Goal: Information Seeking & Learning: Learn about a topic

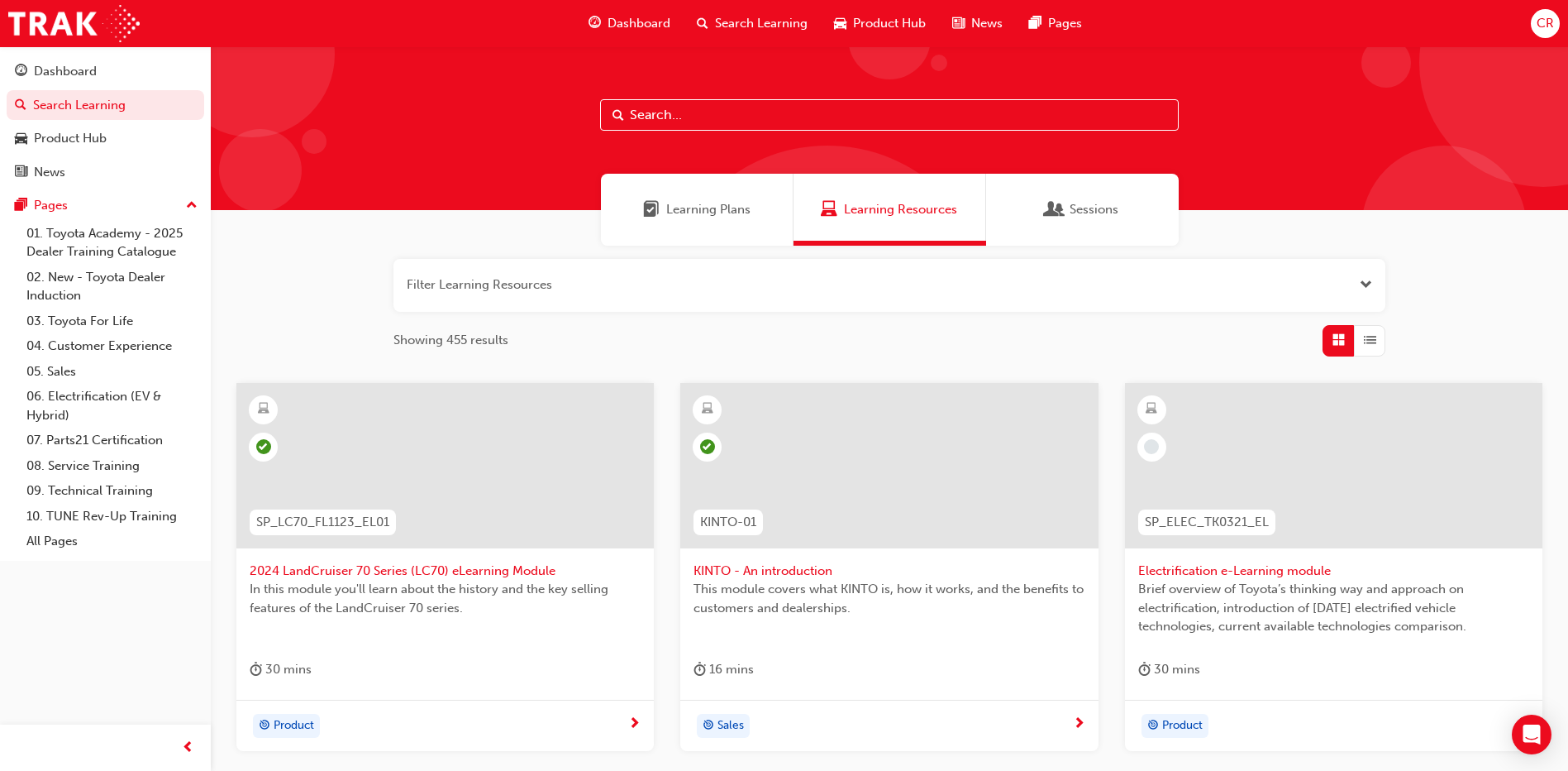
click at [602, 29] on div "Dashboard" at bounding box center [630, 24] width 108 height 34
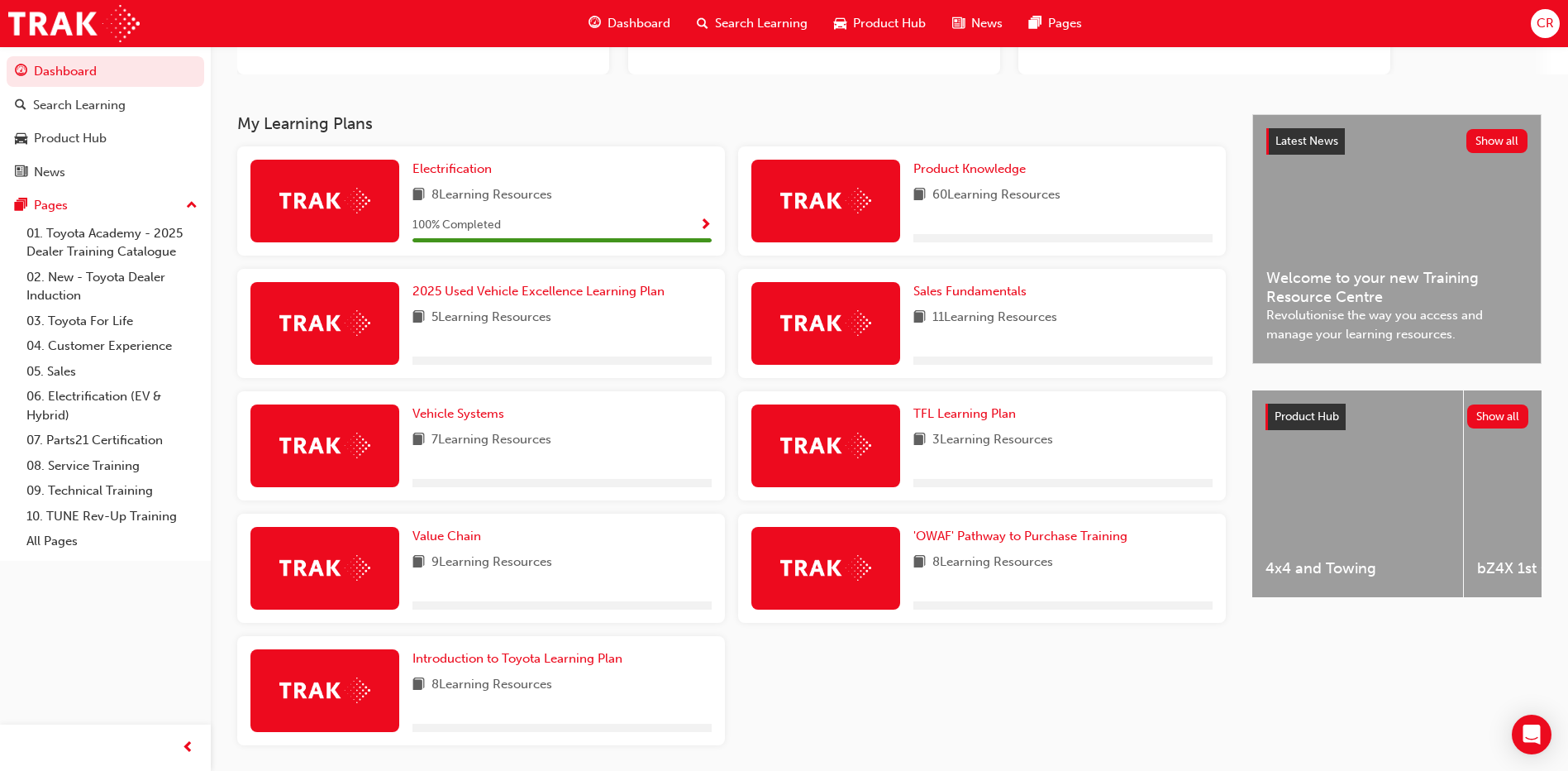
scroll to position [304, 0]
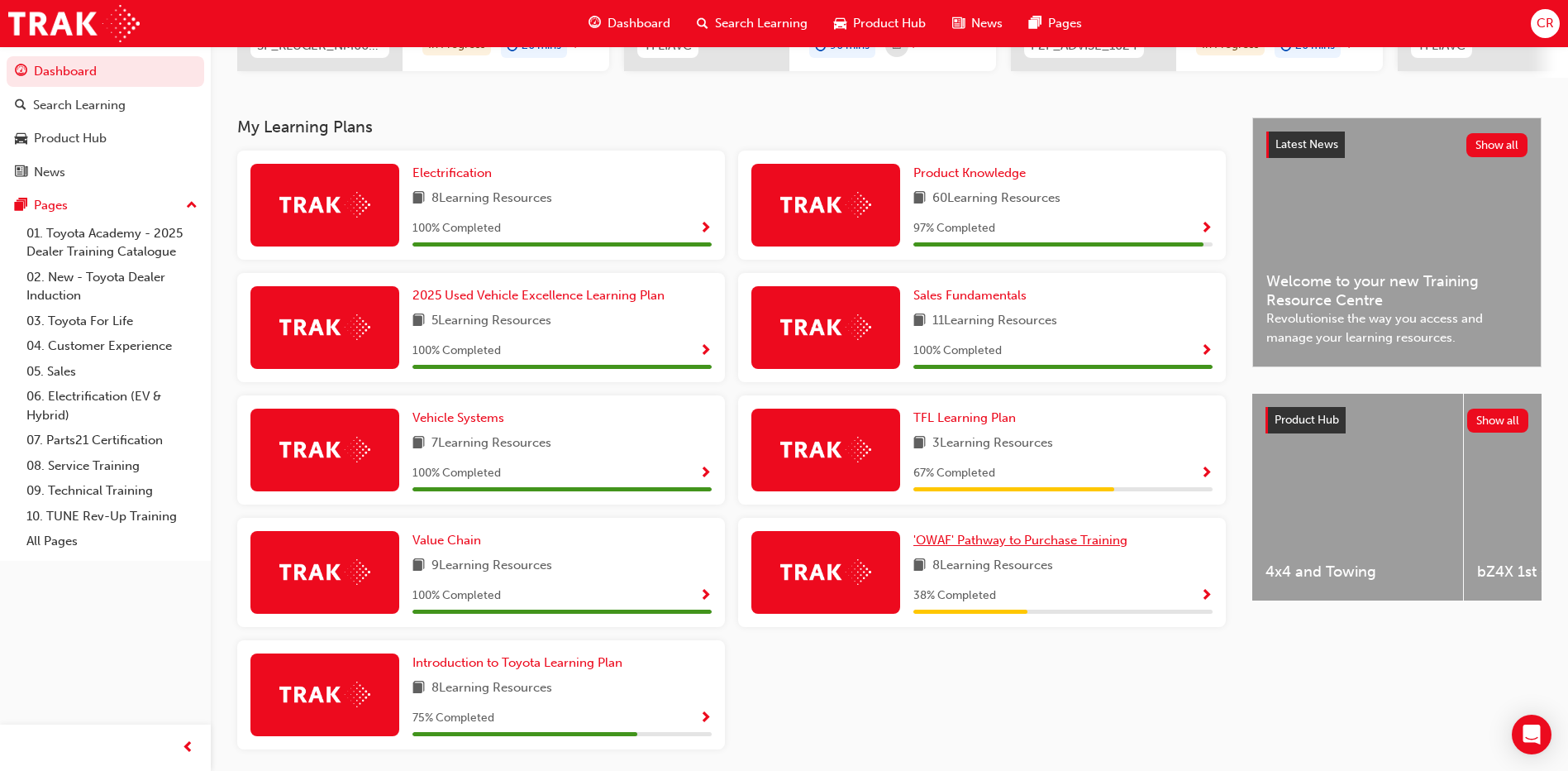
click at [993, 546] on span "'OWAF' Pathway to Purchase Training" at bounding box center [1020, 541] width 214 height 15
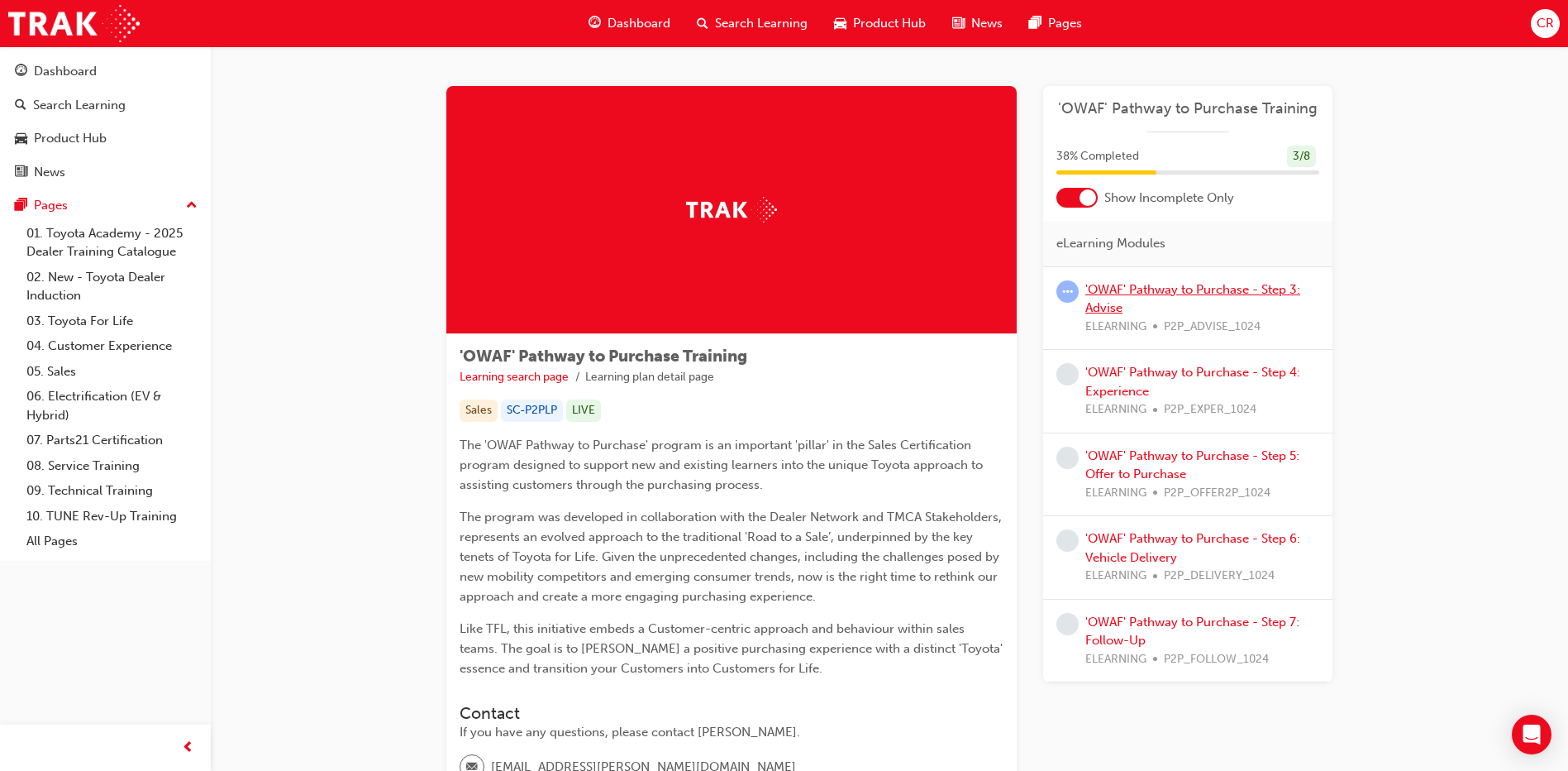
click at [1092, 310] on link "'OWAF' Pathway to Purchase - Step 3: Advise" at bounding box center [1193, 299] width 215 height 34
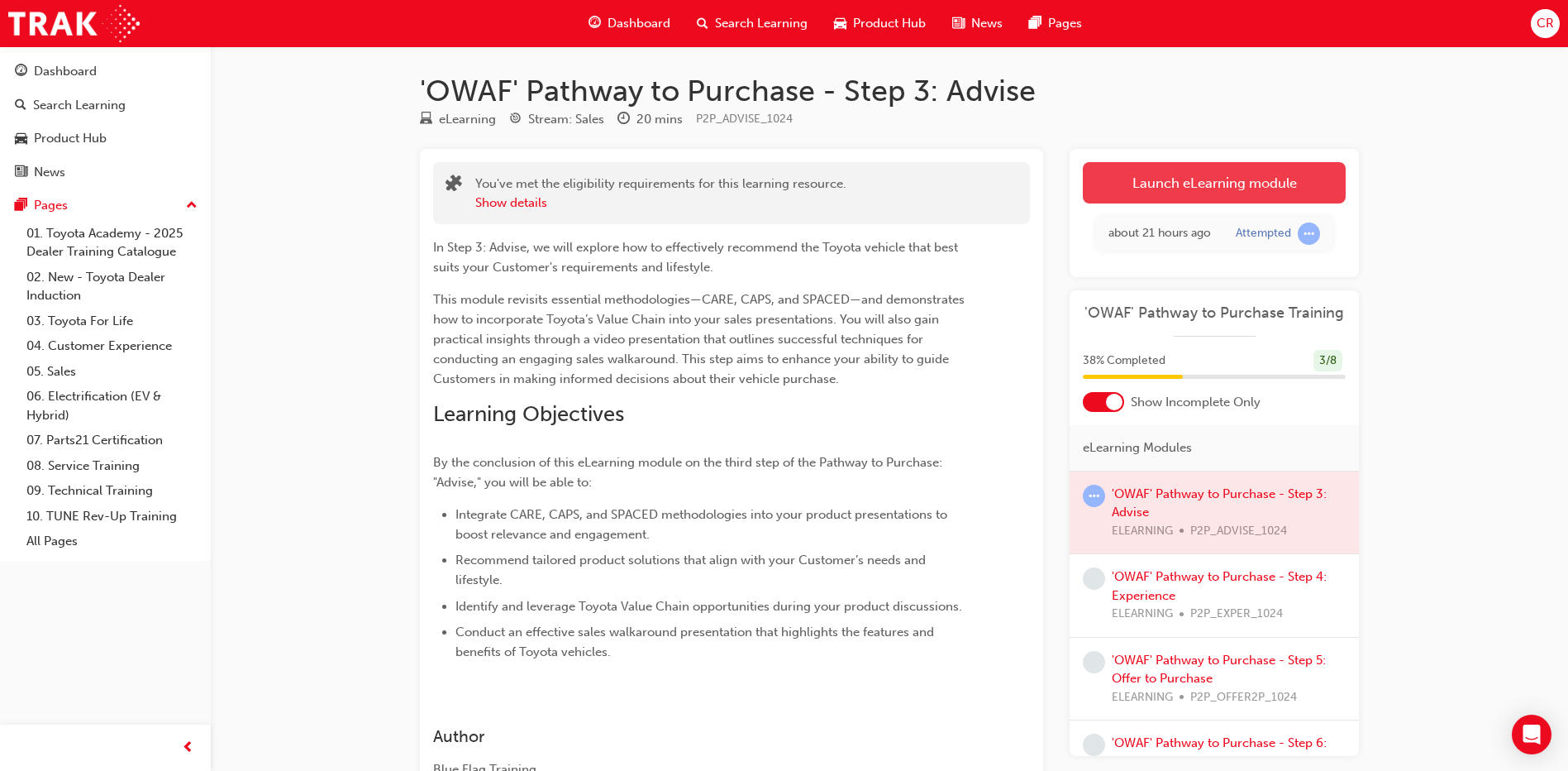
click at [1128, 184] on link "Launch eLearning module" at bounding box center [1214, 182] width 263 height 41
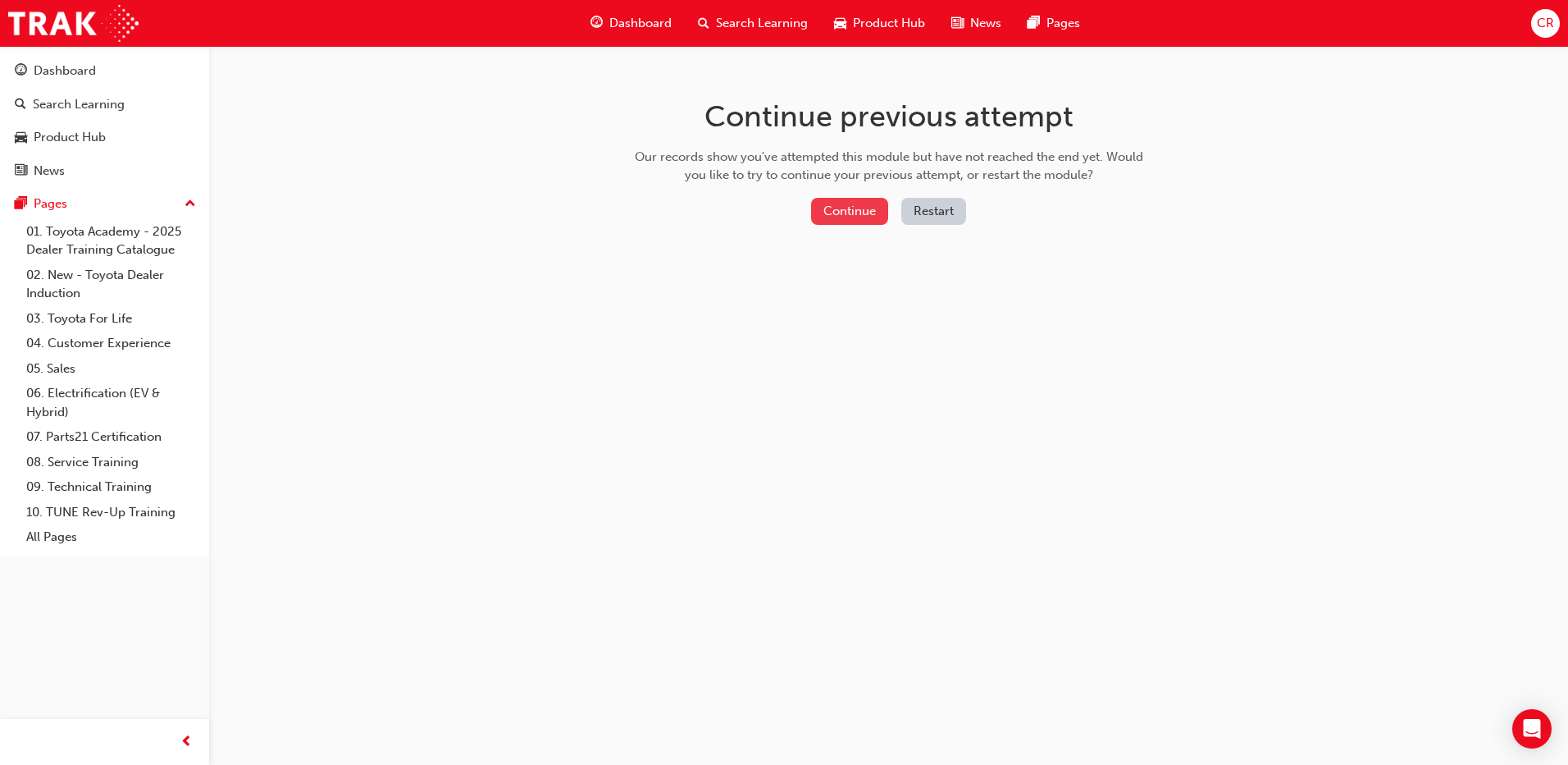
click at [835, 203] on button "Continue" at bounding box center [850, 211] width 77 height 27
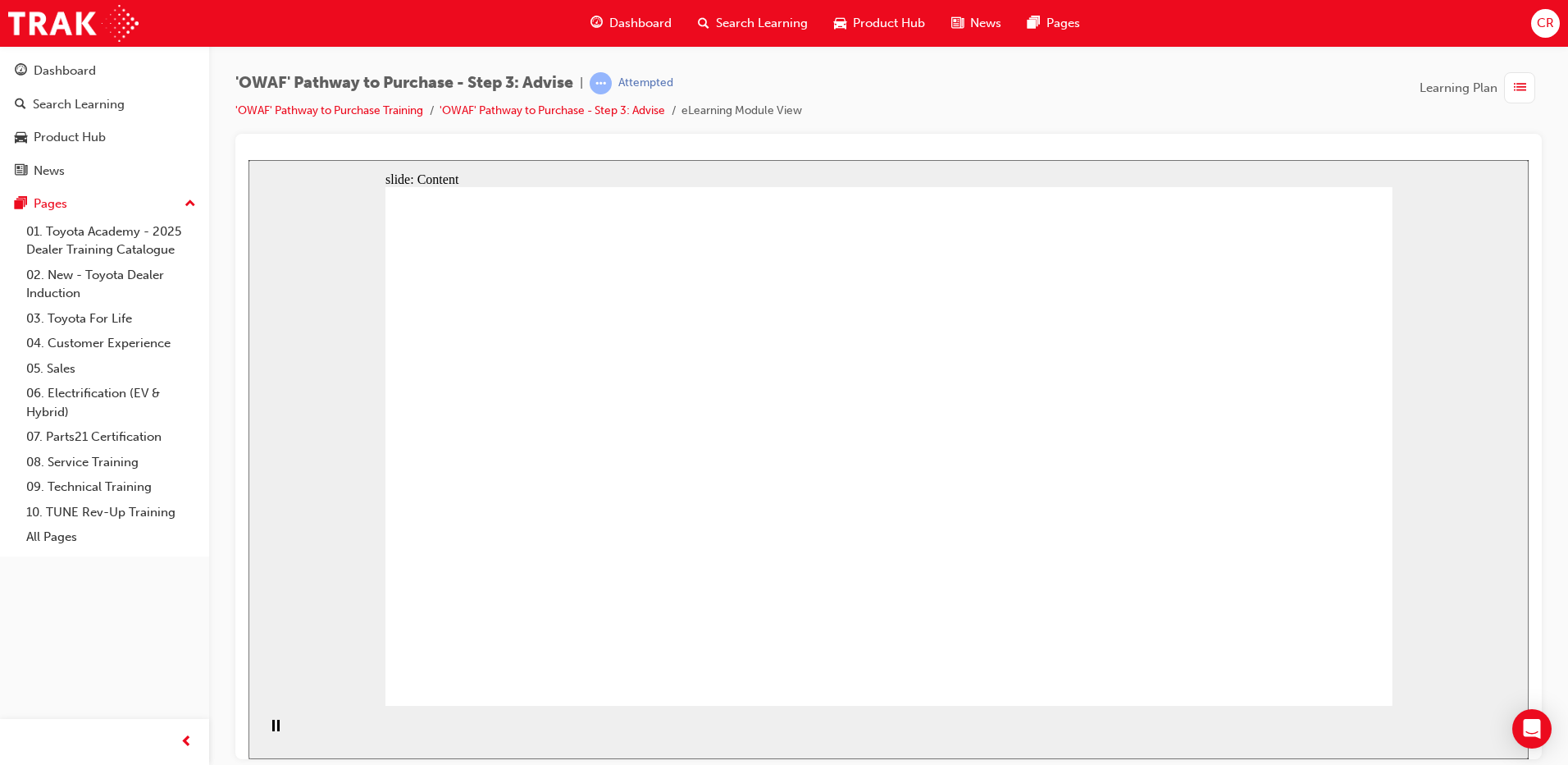
drag, startPoint x: 400, startPoint y: 331, endPoint x: 120, endPoint y: 12, distance: 424.5
click at [248, 160] on html "slide: Content Rectangle 8 Rectangle 1 Rectangle 9 Rectangle 5 Rectangle 1 Rect…" at bounding box center [888, 459] width 1280 height 599
click at [272, 730] on rect "Pause (Ctrl+Alt+P)" at bounding box center [273, 724] width 3 height 11
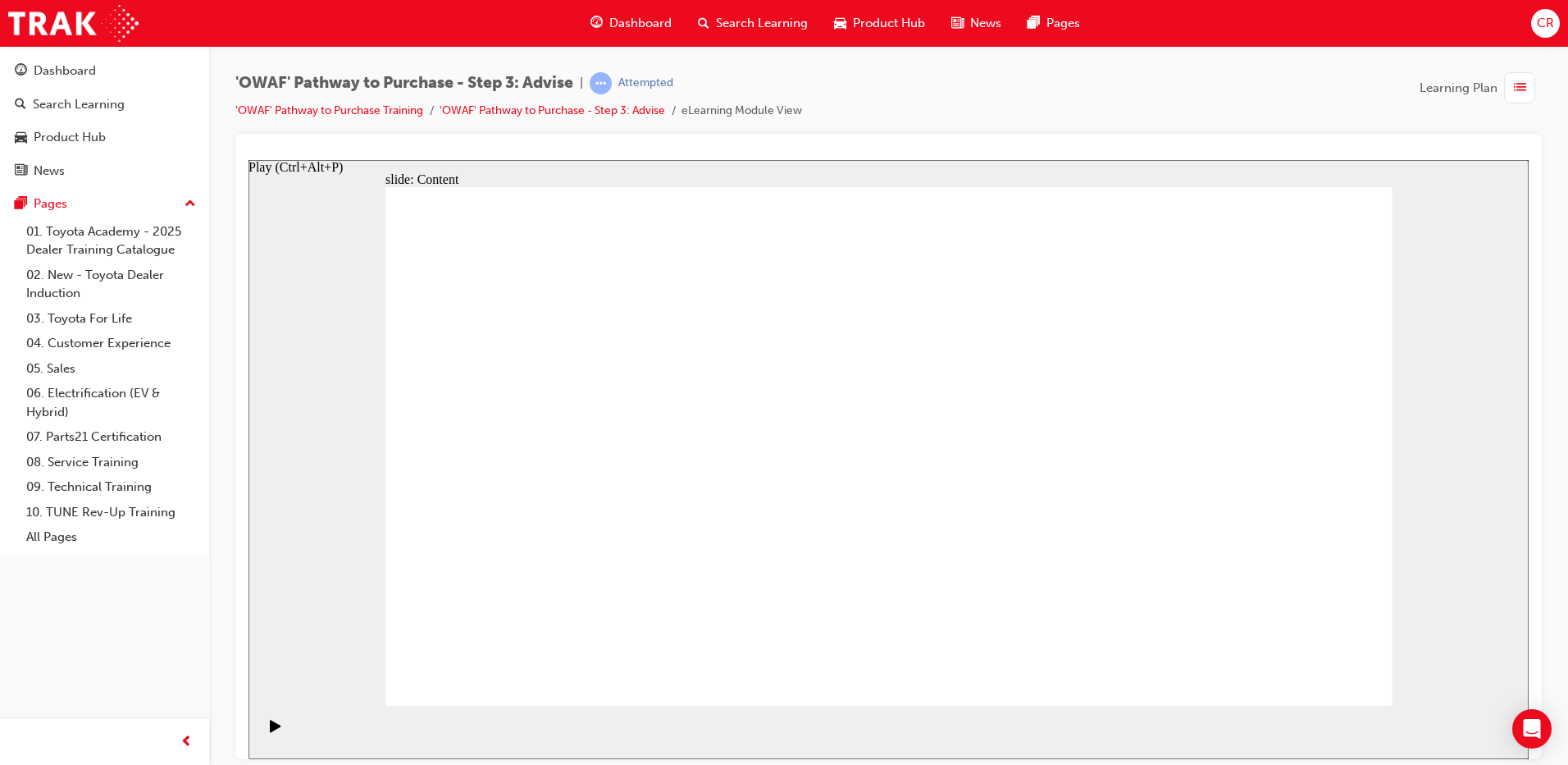
click at [270, 731] on icon "Play (Ctrl+Alt+P)" at bounding box center [275, 724] width 10 height 12
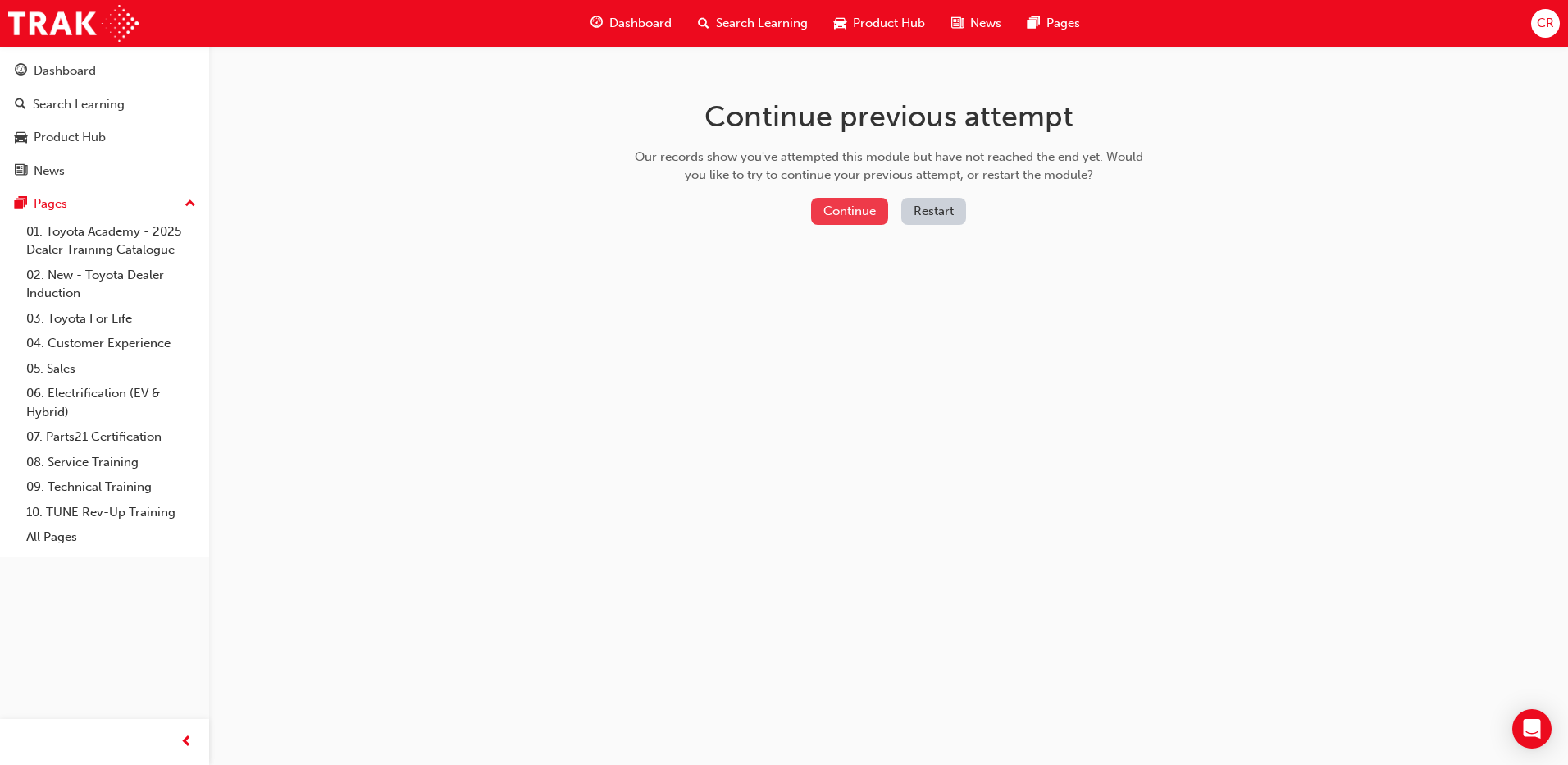
click at [843, 210] on button "Continue" at bounding box center [850, 211] width 77 height 27
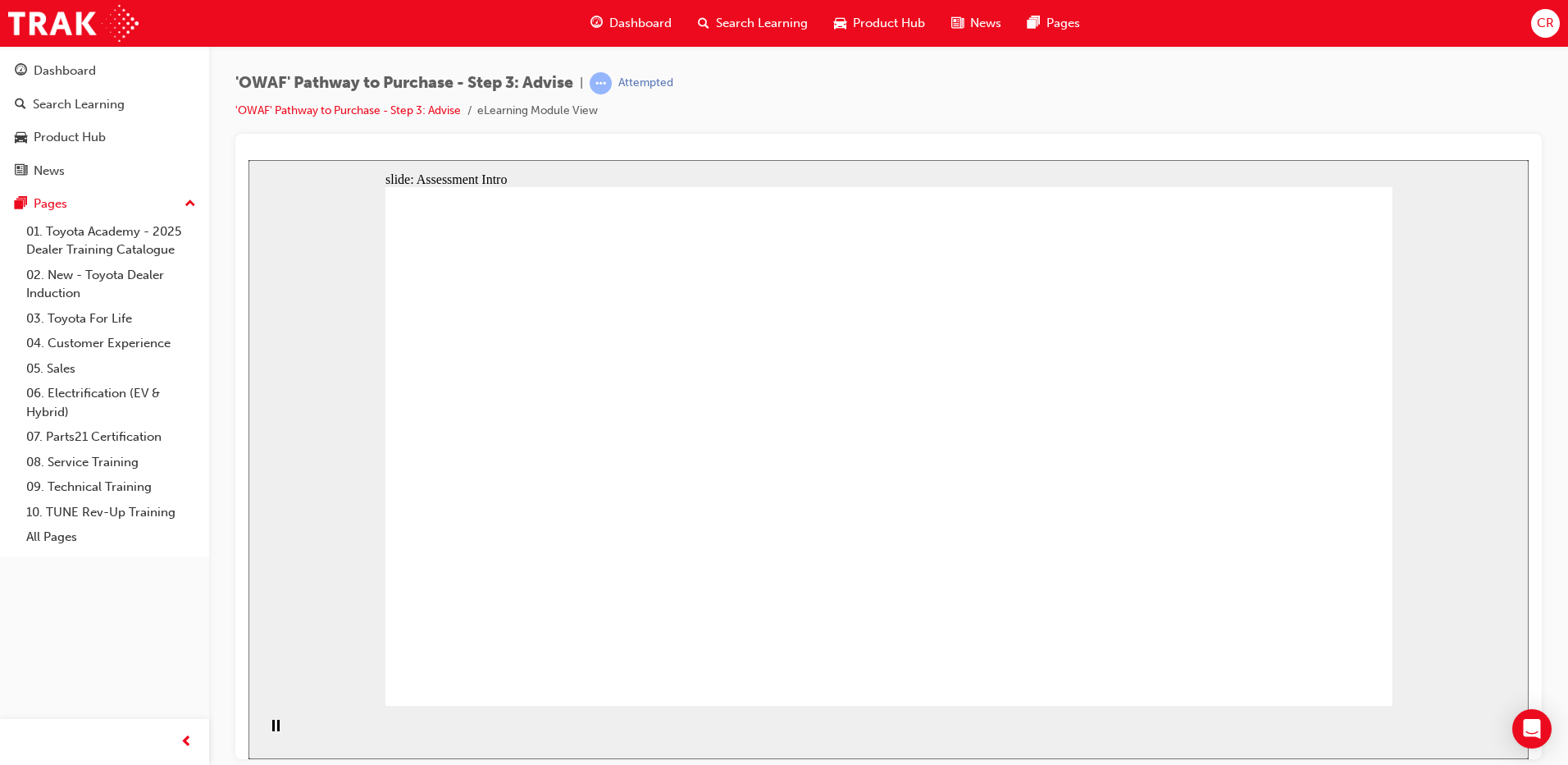
drag, startPoint x: 673, startPoint y: 621, endPoint x: 655, endPoint y: 552, distance: 71.3
drag, startPoint x: 793, startPoint y: 566, endPoint x: 620, endPoint y: 403, distance: 237.7
drag, startPoint x: 928, startPoint y: 560, endPoint x: 601, endPoint y: 464, distance: 340.8
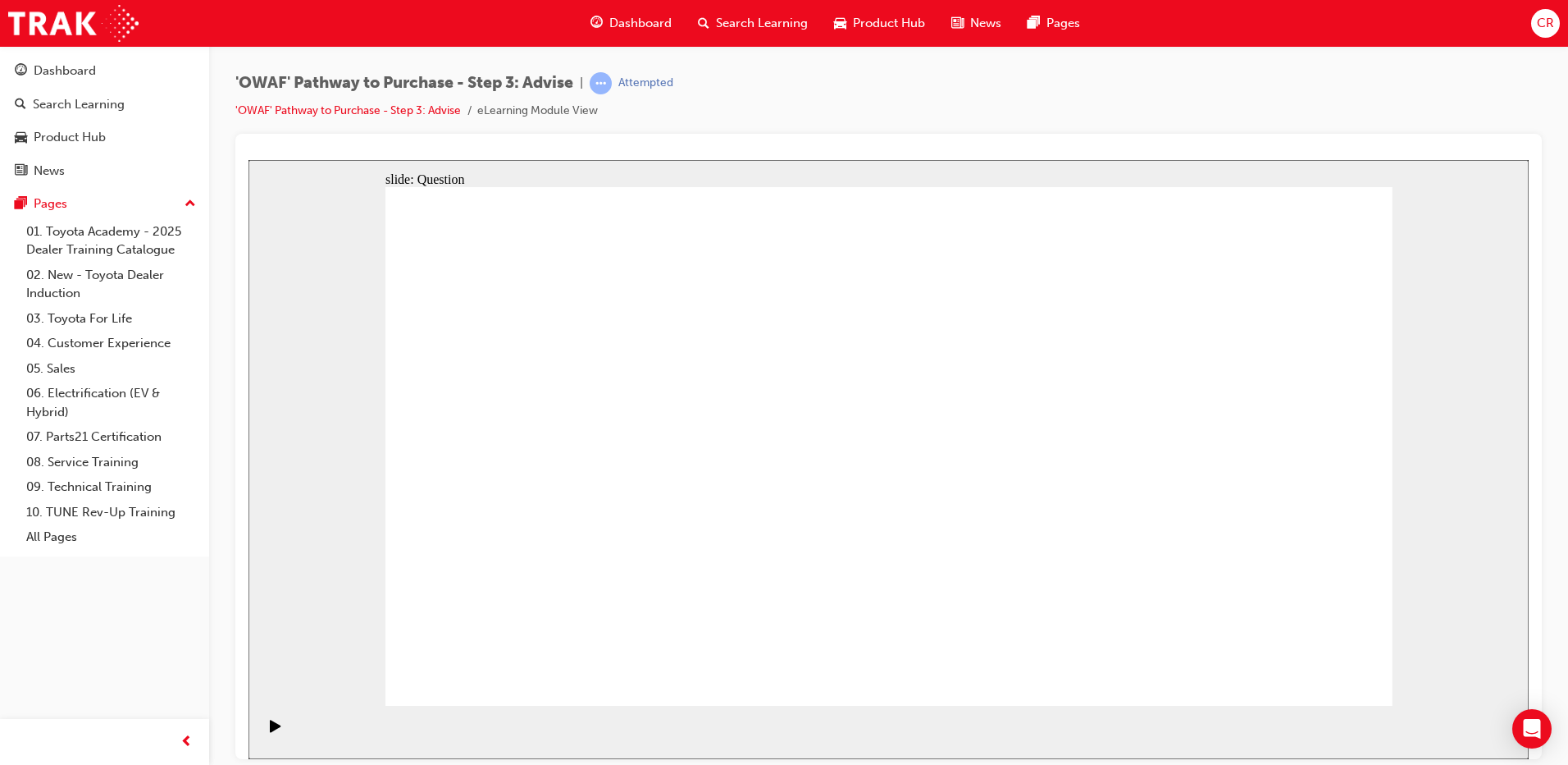
drag, startPoint x: 751, startPoint y: 598, endPoint x: 843, endPoint y: 398, distance: 220.1
drag, startPoint x: 886, startPoint y: 614, endPoint x: 588, endPoint y: 450, distance: 340.1
drag, startPoint x: 1079, startPoint y: 547, endPoint x: 1062, endPoint y: 451, distance: 97.5
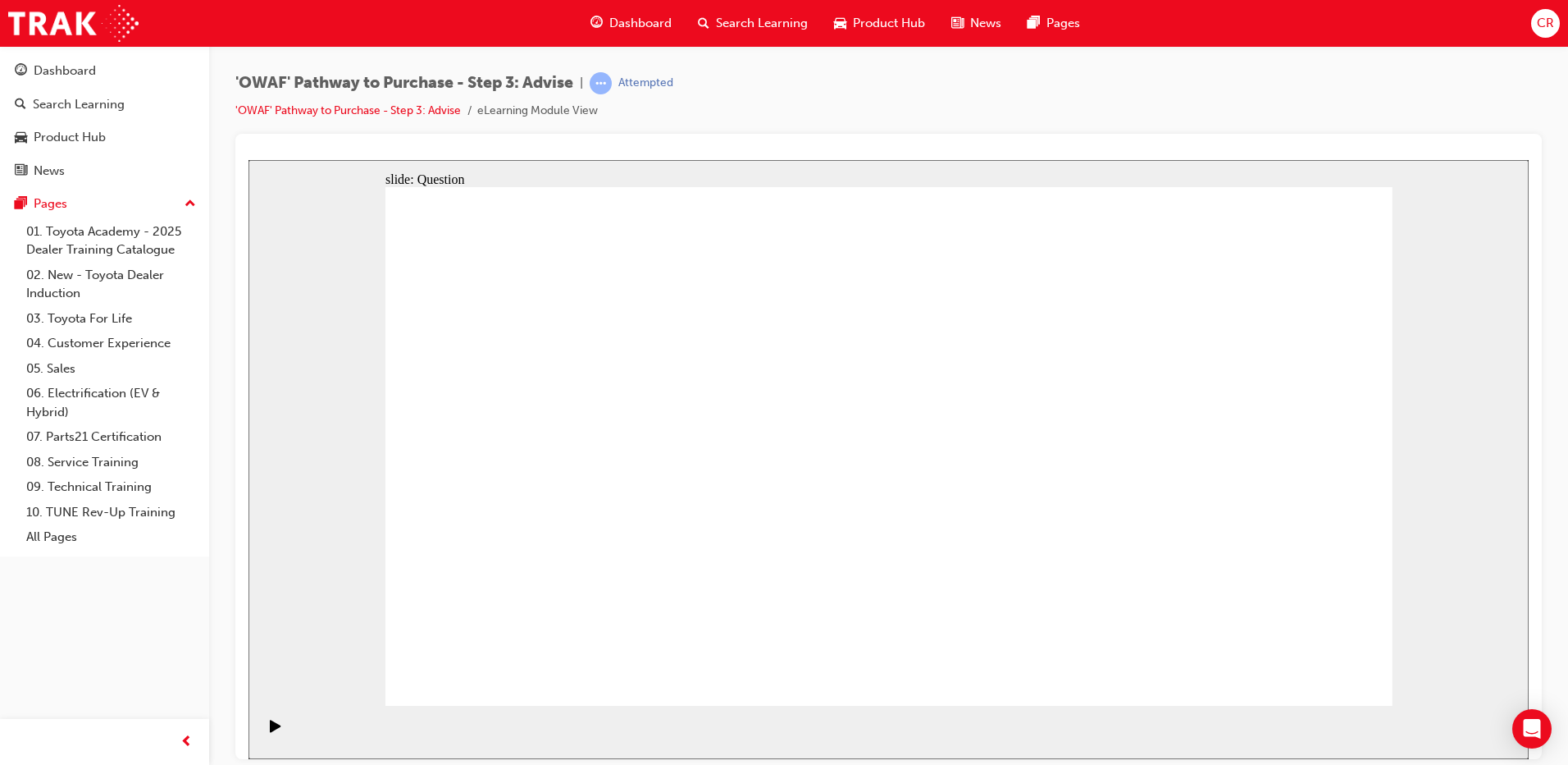
drag, startPoint x: 1149, startPoint y: 544, endPoint x: 880, endPoint y: 533, distance: 269.2
drag, startPoint x: 1207, startPoint y: 519, endPoint x: 599, endPoint y: 532, distance: 608.1
drag, startPoint x: 1230, startPoint y: 556, endPoint x: 885, endPoint y: 540, distance: 345.4
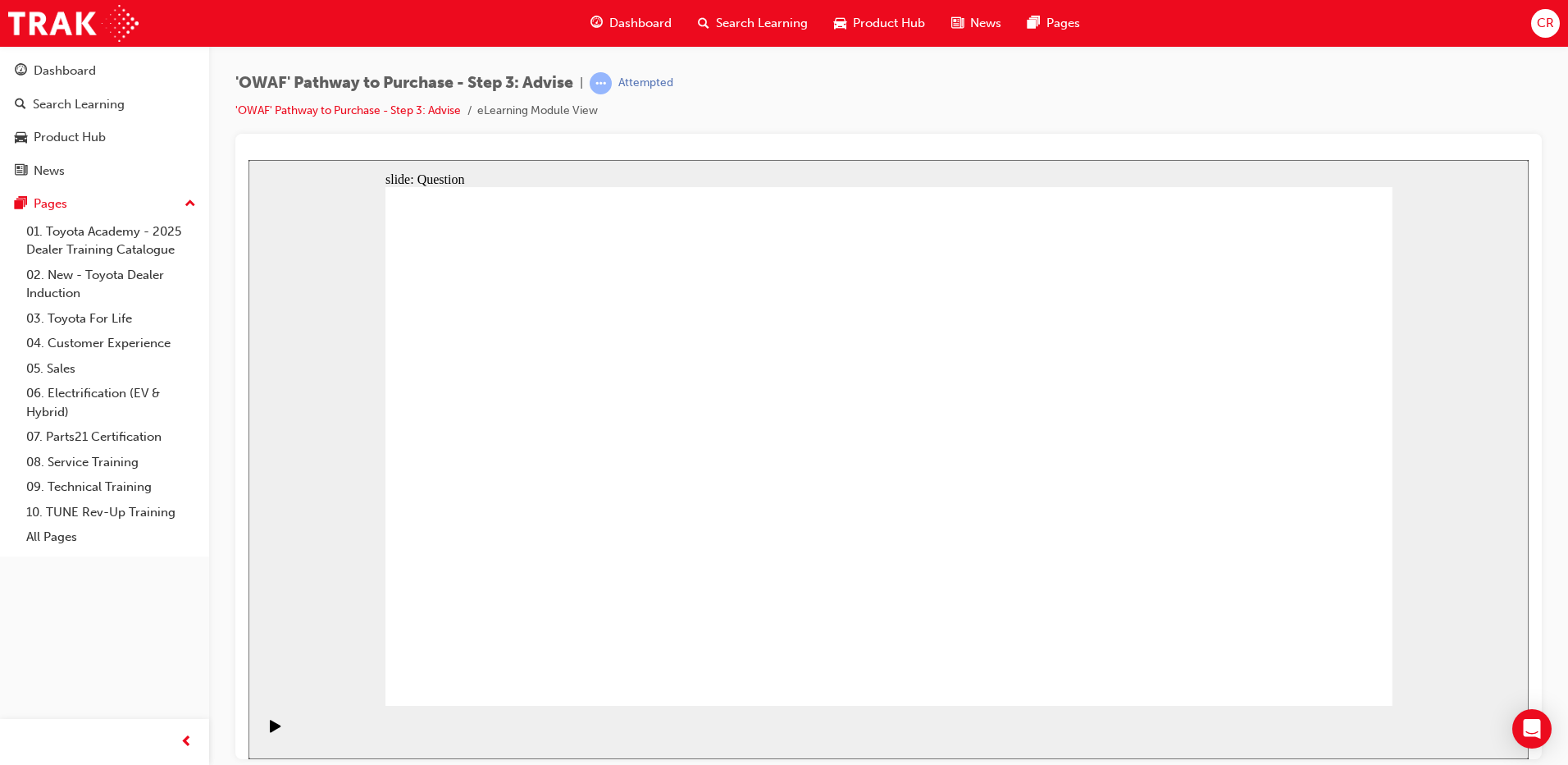
drag, startPoint x: 1253, startPoint y: 542, endPoint x: 922, endPoint y: 560, distance: 331.5
drag, startPoint x: 1236, startPoint y: 536, endPoint x: 920, endPoint y: 529, distance: 316.1
drag, startPoint x: 1232, startPoint y: 523, endPoint x: 615, endPoint y: 522, distance: 617.0
drag, startPoint x: 1223, startPoint y: 549, endPoint x: 622, endPoint y: 557, distance: 601.1
drag, startPoint x: 1256, startPoint y: 541, endPoint x: 621, endPoint y: 543, distance: 635.0
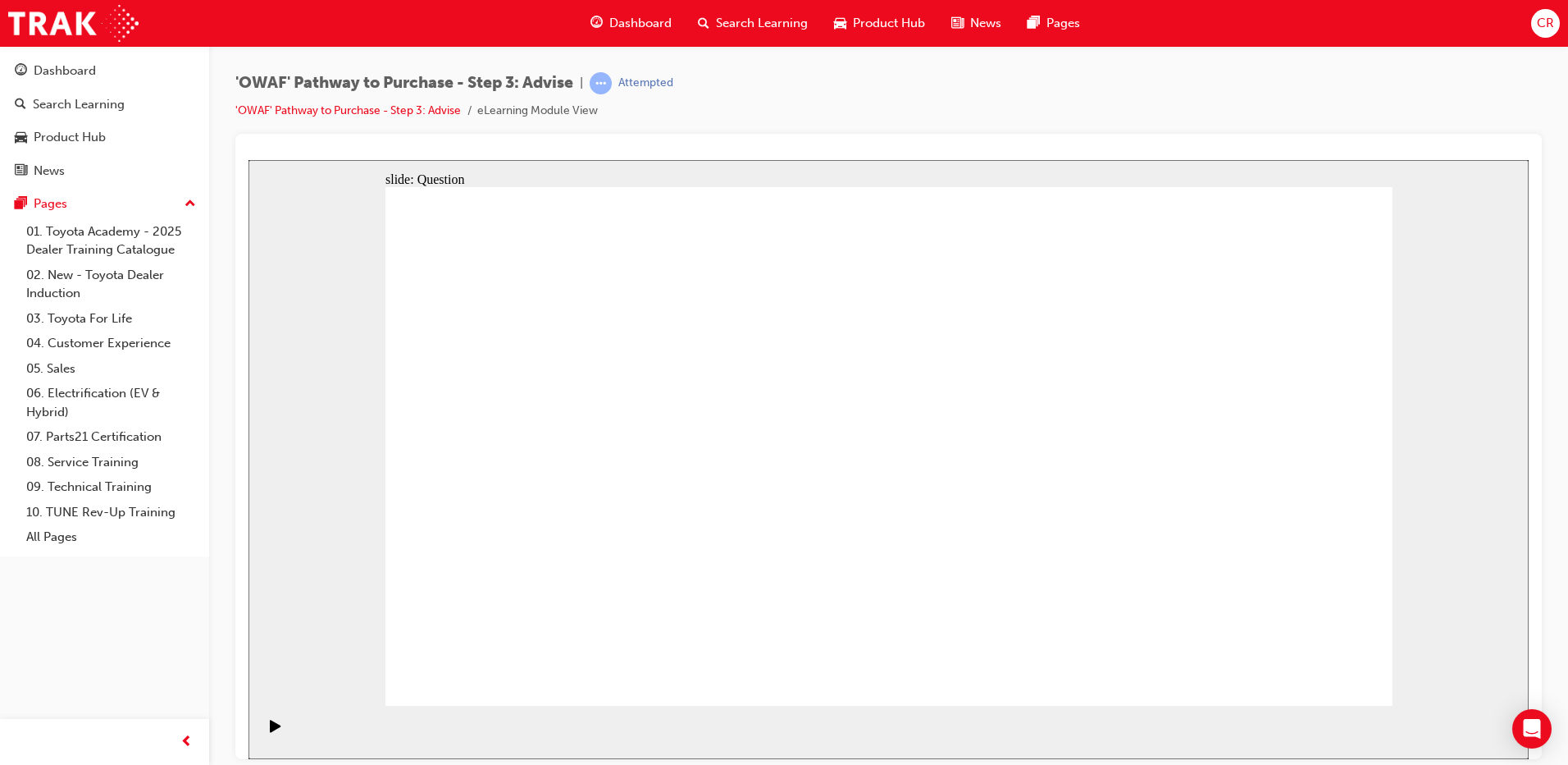
drag, startPoint x: 578, startPoint y: 400, endPoint x: 1164, endPoint y: 432, distance: 586.9
drag, startPoint x: 533, startPoint y: 466, endPoint x: 981, endPoint y: 467, distance: 448.0
drag, startPoint x: 653, startPoint y: 541, endPoint x: 931, endPoint y: 481, distance: 284.4
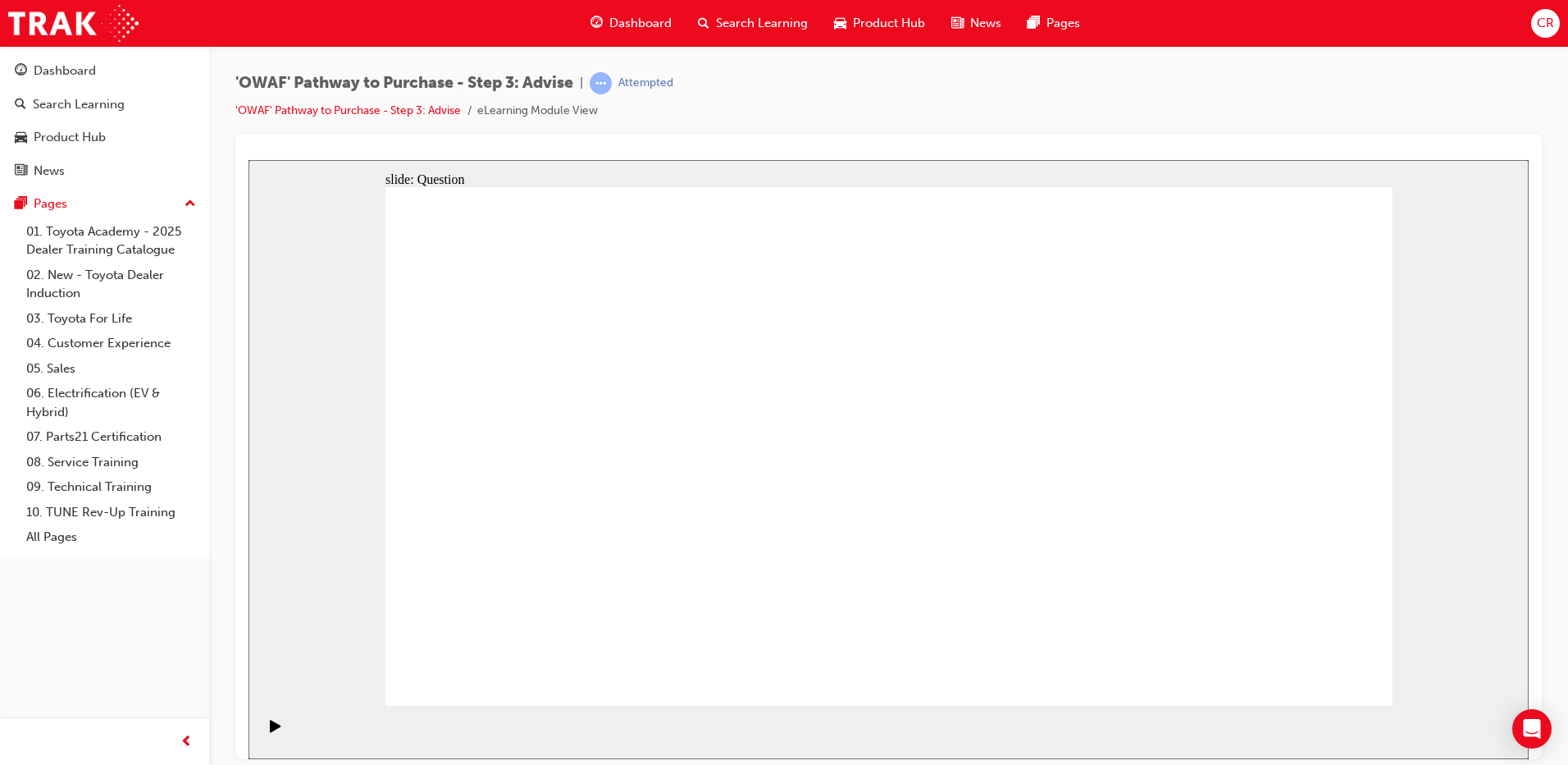
drag, startPoint x: 726, startPoint y: 485, endPoint x: 953, endPoint y: 474, distance: 227.3
drag, startPoint x: 552, startPoint y: 559, endPoint x: 1051, endPoint y: 491, distance: 503.6
drag, startPoint x: 1211, startPoint y: 415, endPoint x: 1181, endPoint y: 416, distance: 30.0
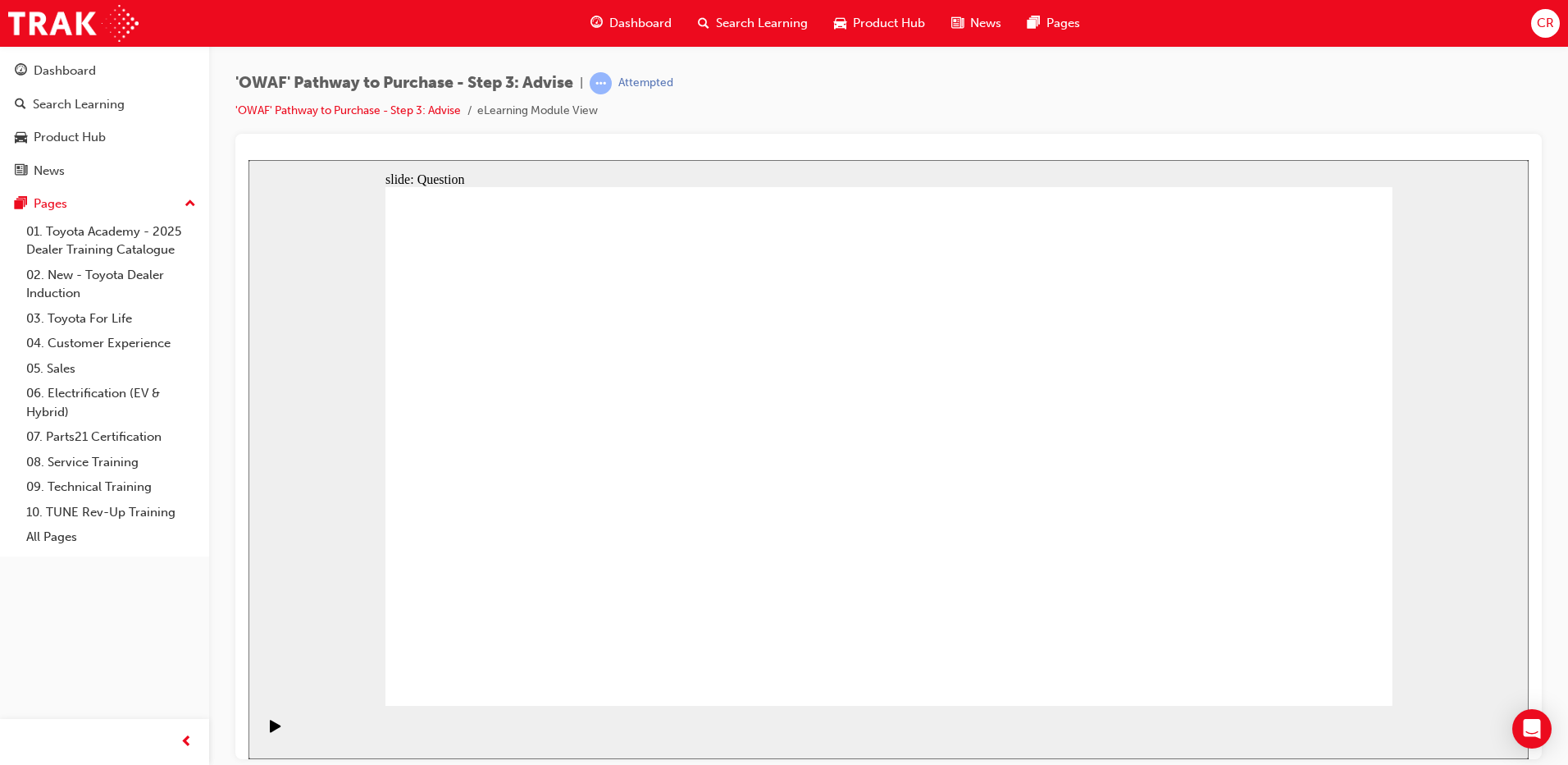
drag, startPoint x: 892, startPoint y: 393, endPoint x: 490, endPoint y: 573, distance: 440.5
drag, startPoint x: 700, startPoint y: 409, endPoint x: 697, endPoint y: 617, distance: 208.0
drag, startPoint x: 1012, startPoint y: 382, endPoint x: 611, endPoint y: 585, distance: 449.5
drag, startPoint x: 1289, startPoint y: 420, endPoint x: 794, endPoint y: 598, distance: 526.0
drag, startPoint x: 578, startPoint y: 404, endPoint x: 888, endPoint y: 604, distance: 368.9
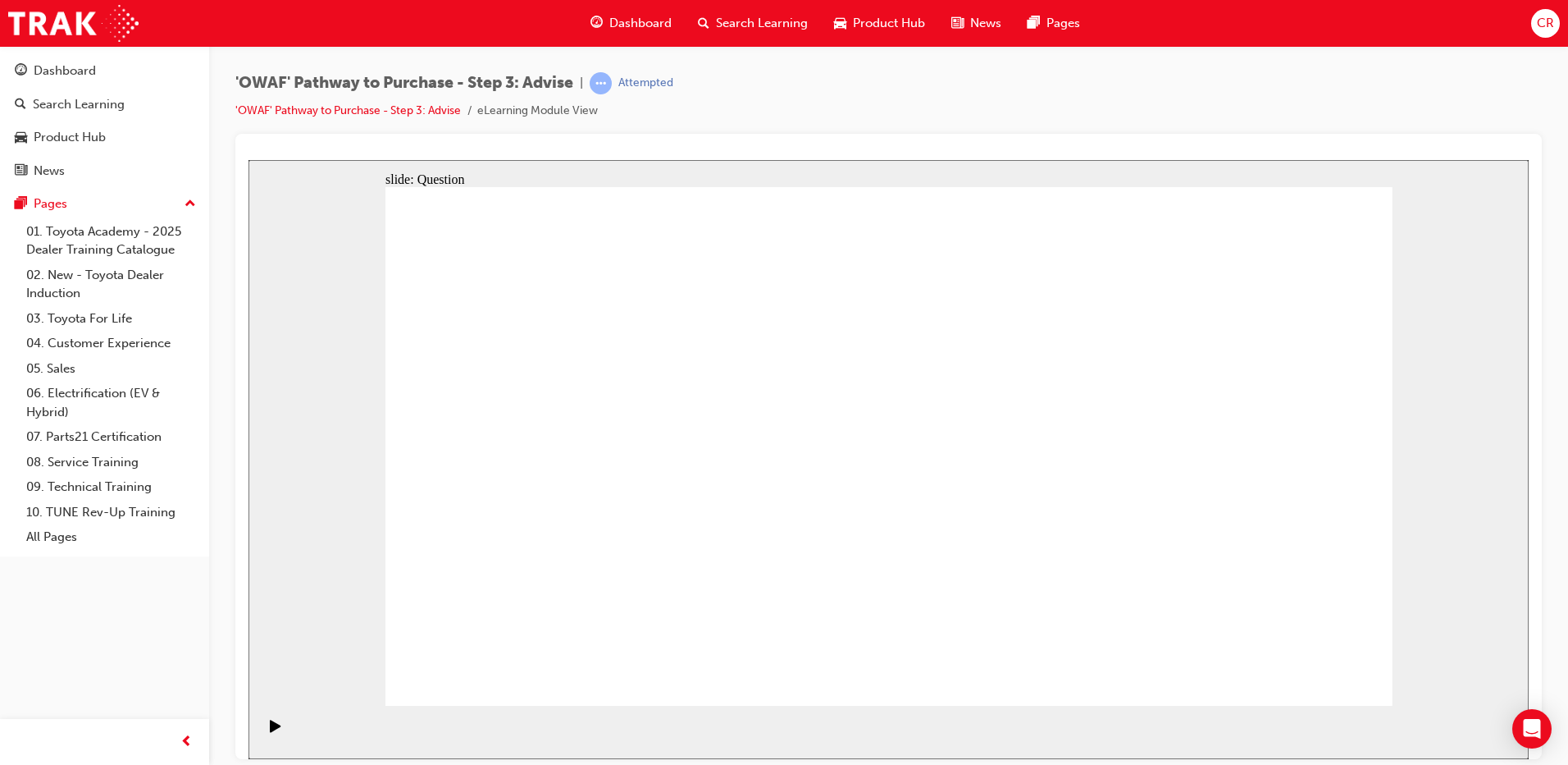
drag, startPoint x: 482, startPoint y: 394, endPoint x: 1106, endPoint y: 572, distance: 648.9
drag, startPoint x: 794, startPoint y: 404, endPoint x: 1005, endPoint y: 598, distance: 286.6
drag, startPoint x: 1086, startPoint y: 421, endPoint x: 1308, endPoint y: 604, distance: 287.7
drag, startPoint x: 1198, startPoint y: 410, endPoint x: 1192, endPoint y: 603, distance: 193.1
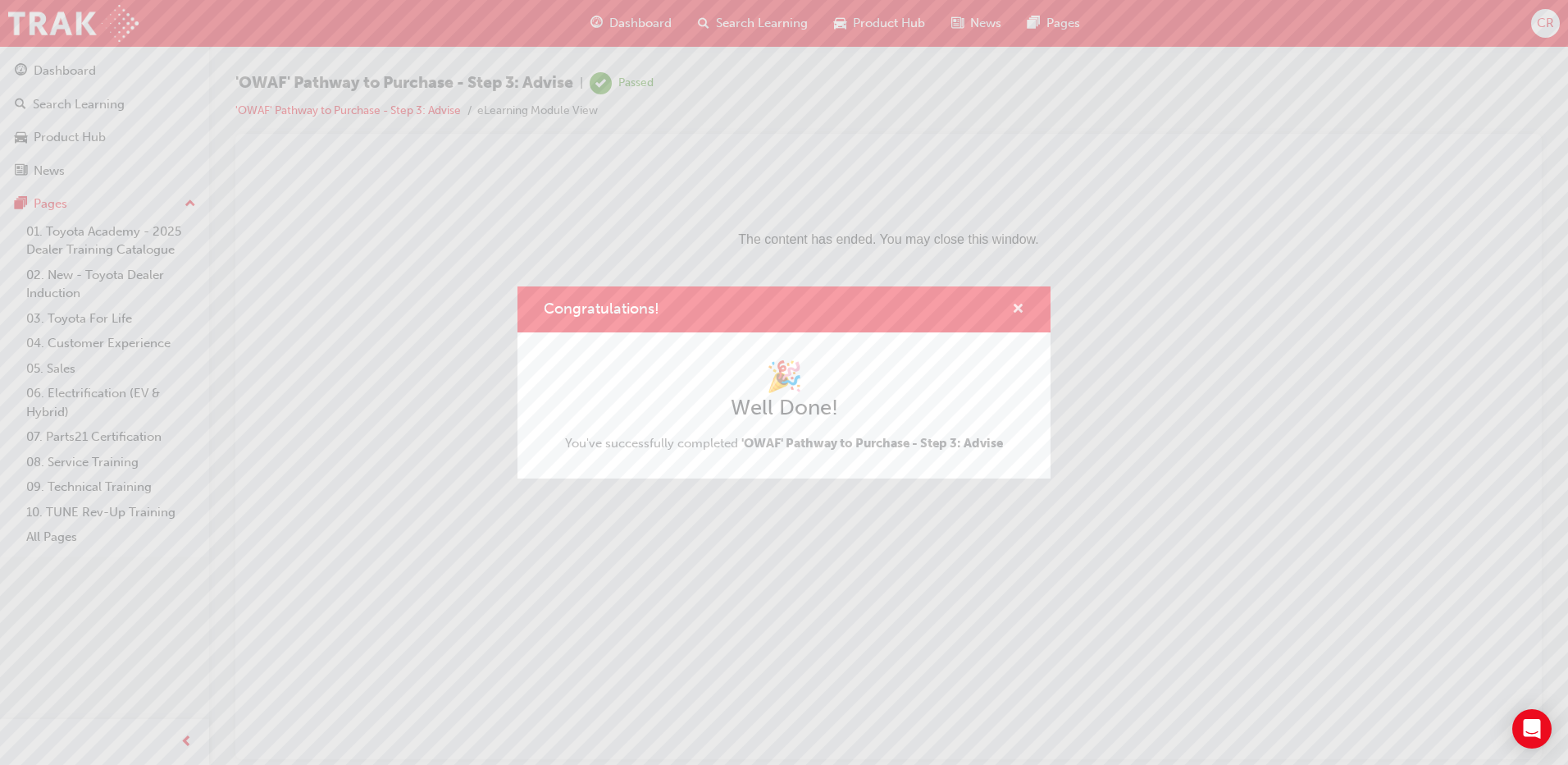
click at [1013, 310] on span "cross-icon" at bounding box center [1018, 311] width 12 height 15
